Goal: Task Accomplishment & Management: Manage account settings

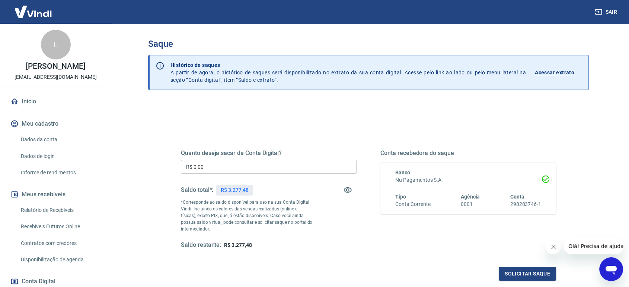
click at [225, 167] on input "R$ 0,00" at bounding box center [269, 167] width 176 height 14
type input "R$ 3.277,48"
click at [533, 275] on button "Solicitar saque" at bounding box center [527, 274] width 57 height 14
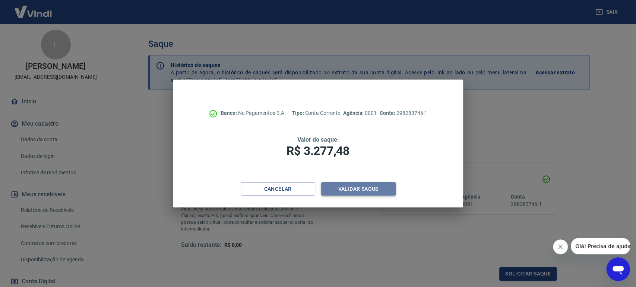
click at [356, 190] on button "Validar saque" at bounding box center [358, 189] width 74 height 14
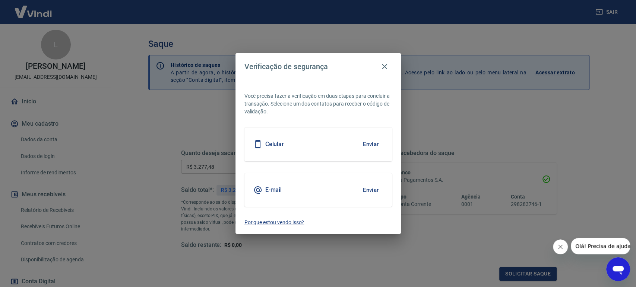
click at [369, 143] on button "Enviar" at bounding box center [371, 145] width 24 height 16
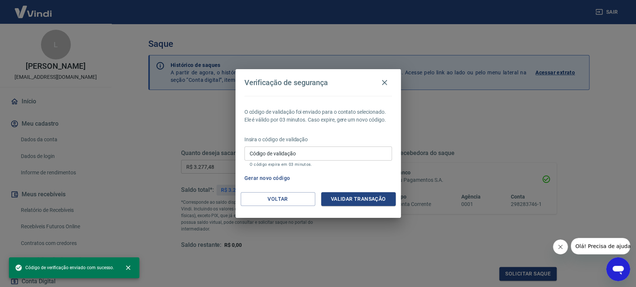
click at [298, 151] on input "Código de validação" at bounding box center [317, 154] width 147 height 14
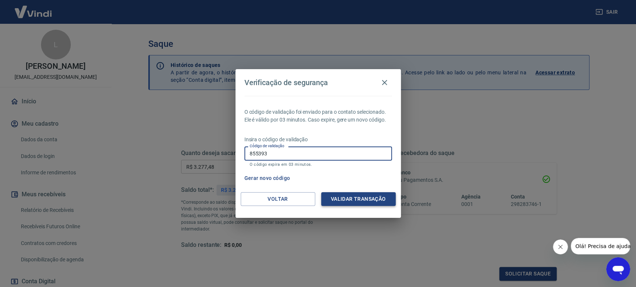
type input "855393"
click at [363, 199] on button "Validar transação" at bounding box center [358, 200] width 74 height 14
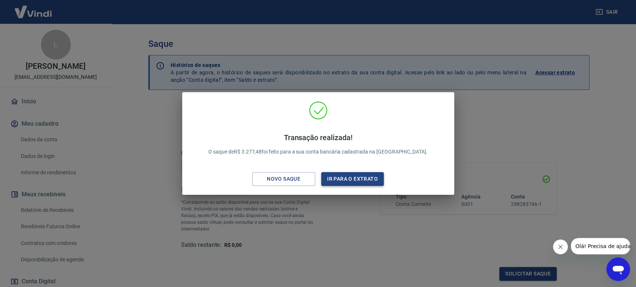
click at [372, 175] on button "Ir para o extrato" at bounding box center [352, 179] width 63 height 14
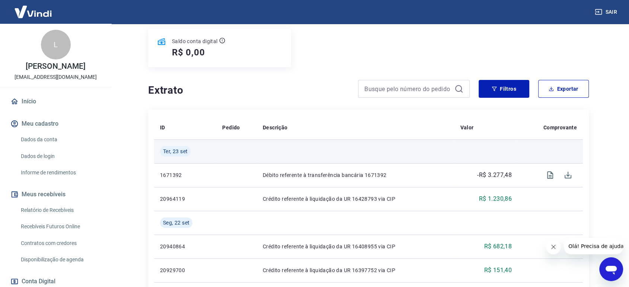
scroll to position [124, 0]
